Goal: Check status: Check status

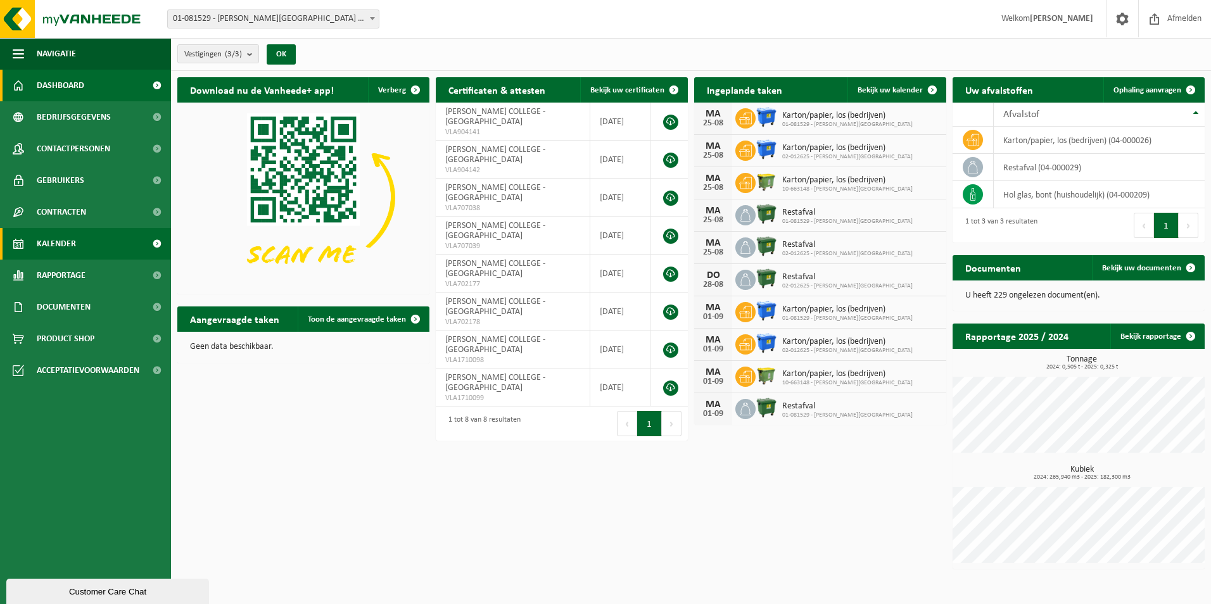
click at [62, 241] on span "Kalender" at bounding box center [56, 244] width 39 height 32
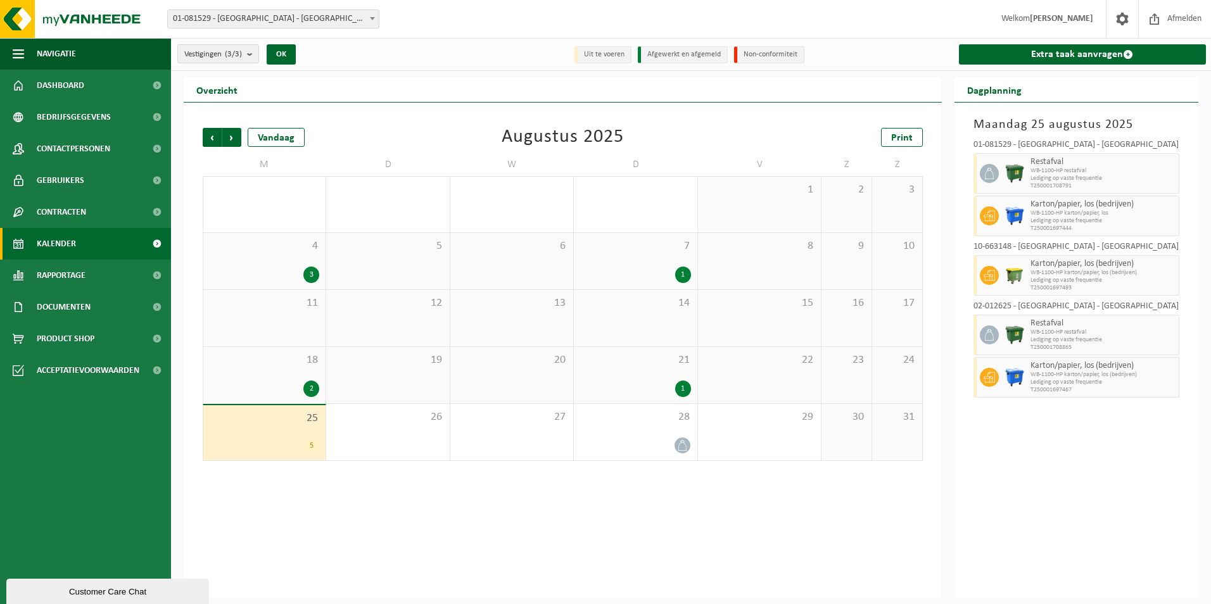
click at [278, 435] on div "25 5" at bounding box center [264, 433] width 122 height 55
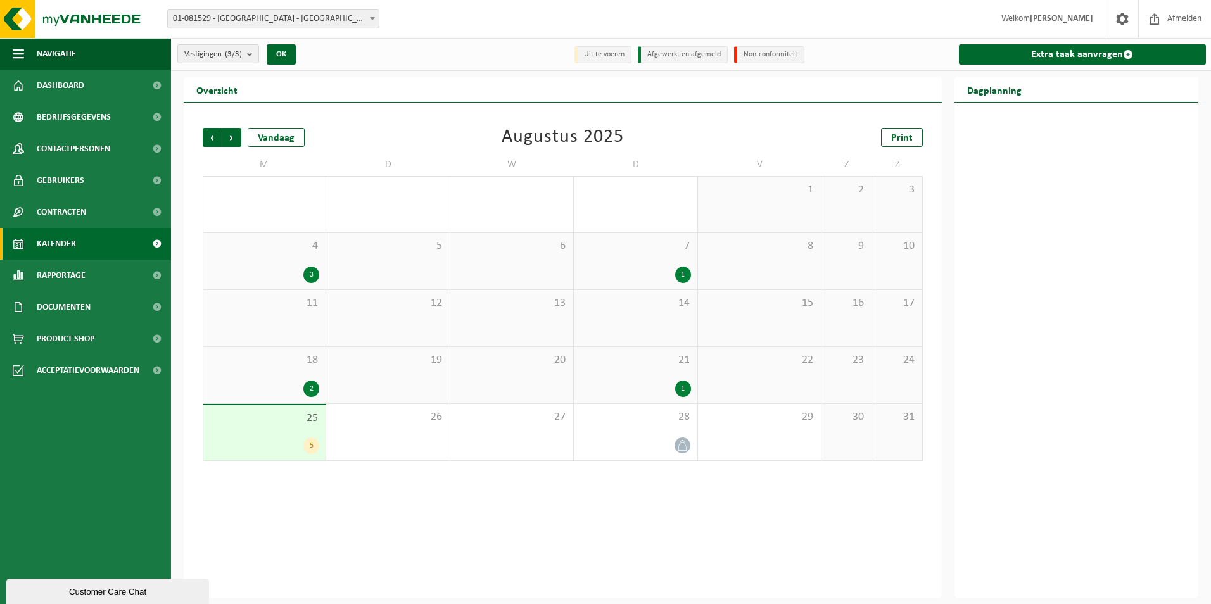
click at [309, 441] on div "5" at bounding box center [311, 446] width 16 height 16
